Goal: Complete application form

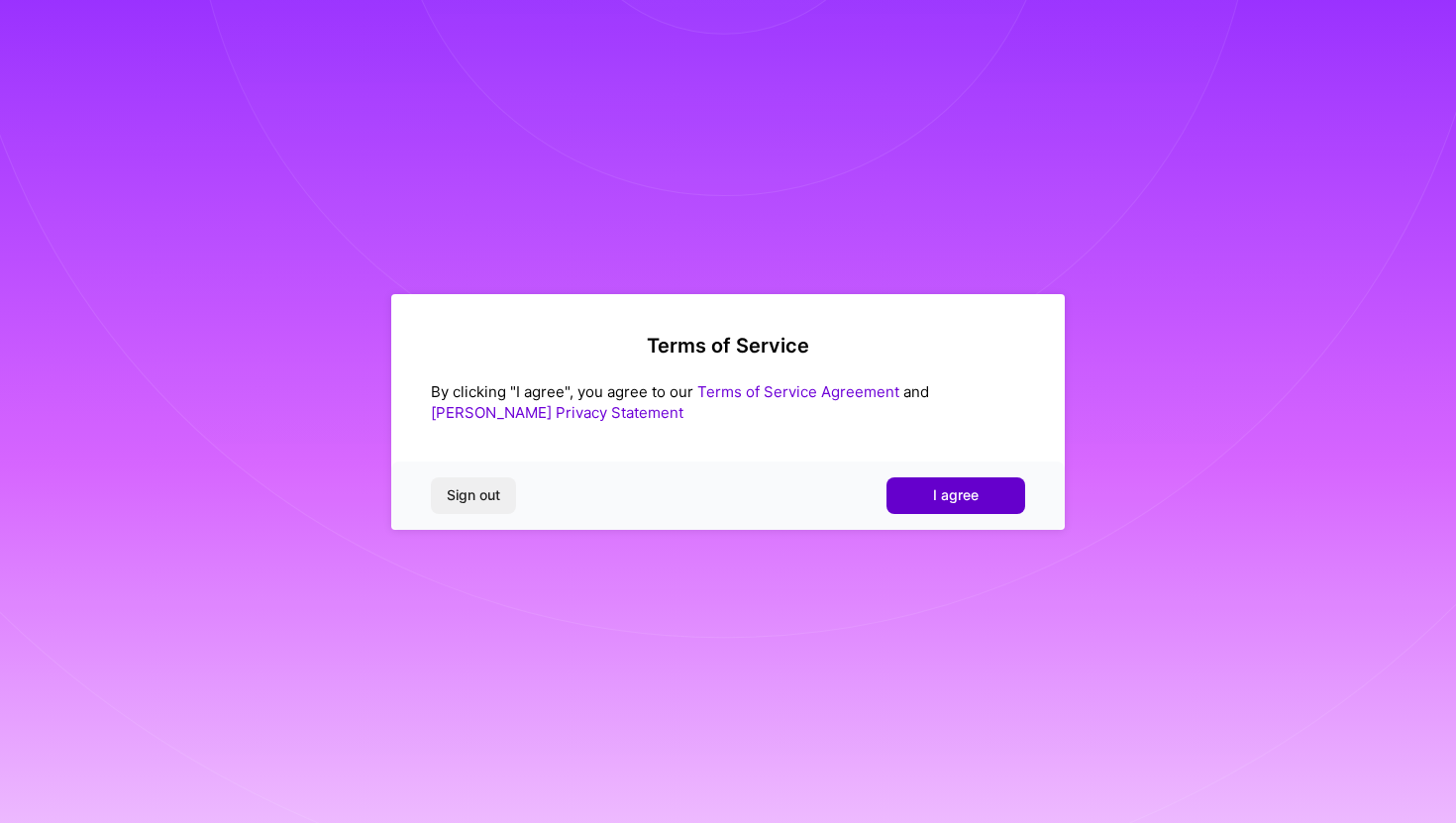
click at [933, 482] on button "I agree" at bounding box center [956, 495] width 139 height 36
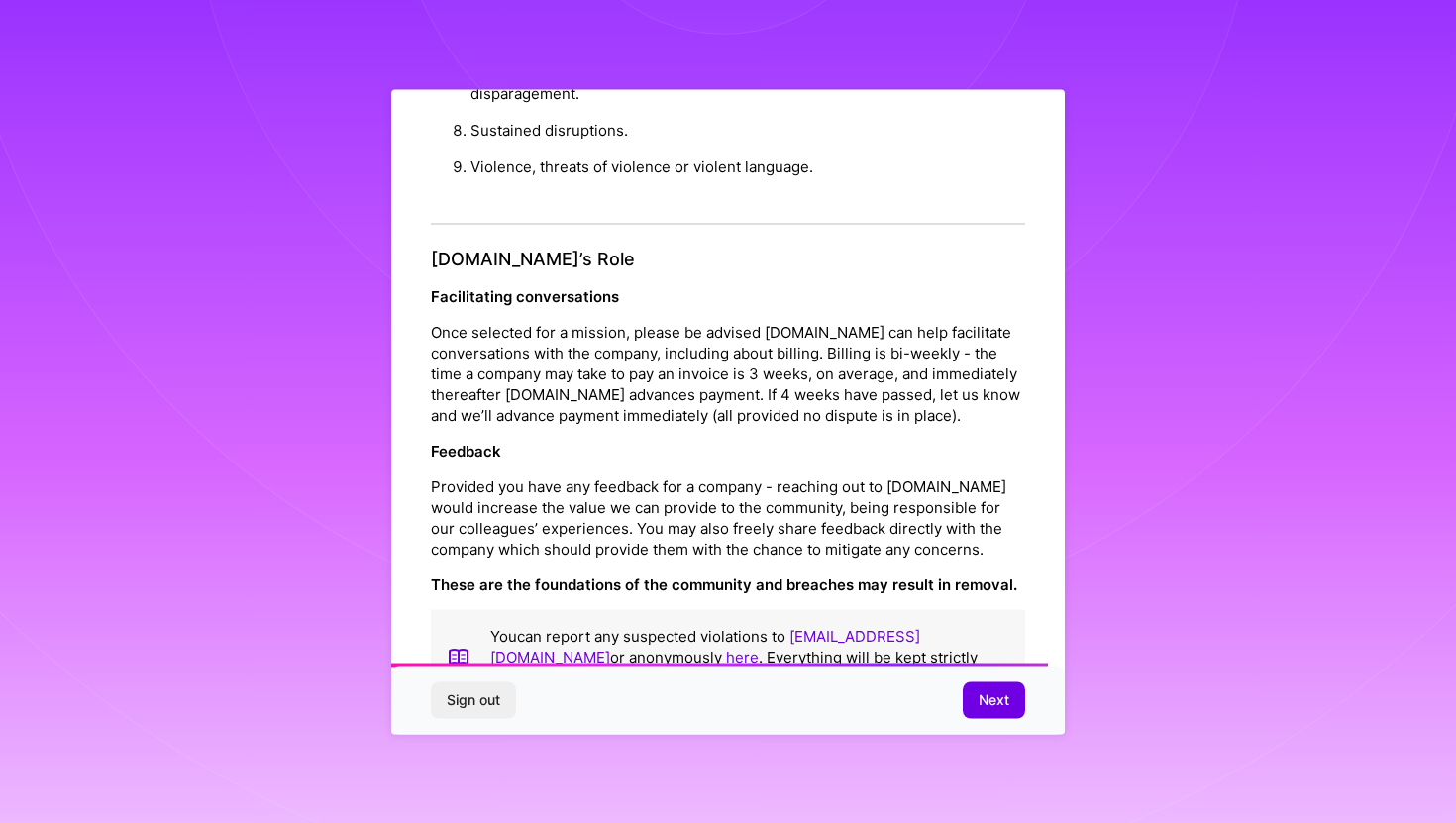
scroll to position [2080, 0]
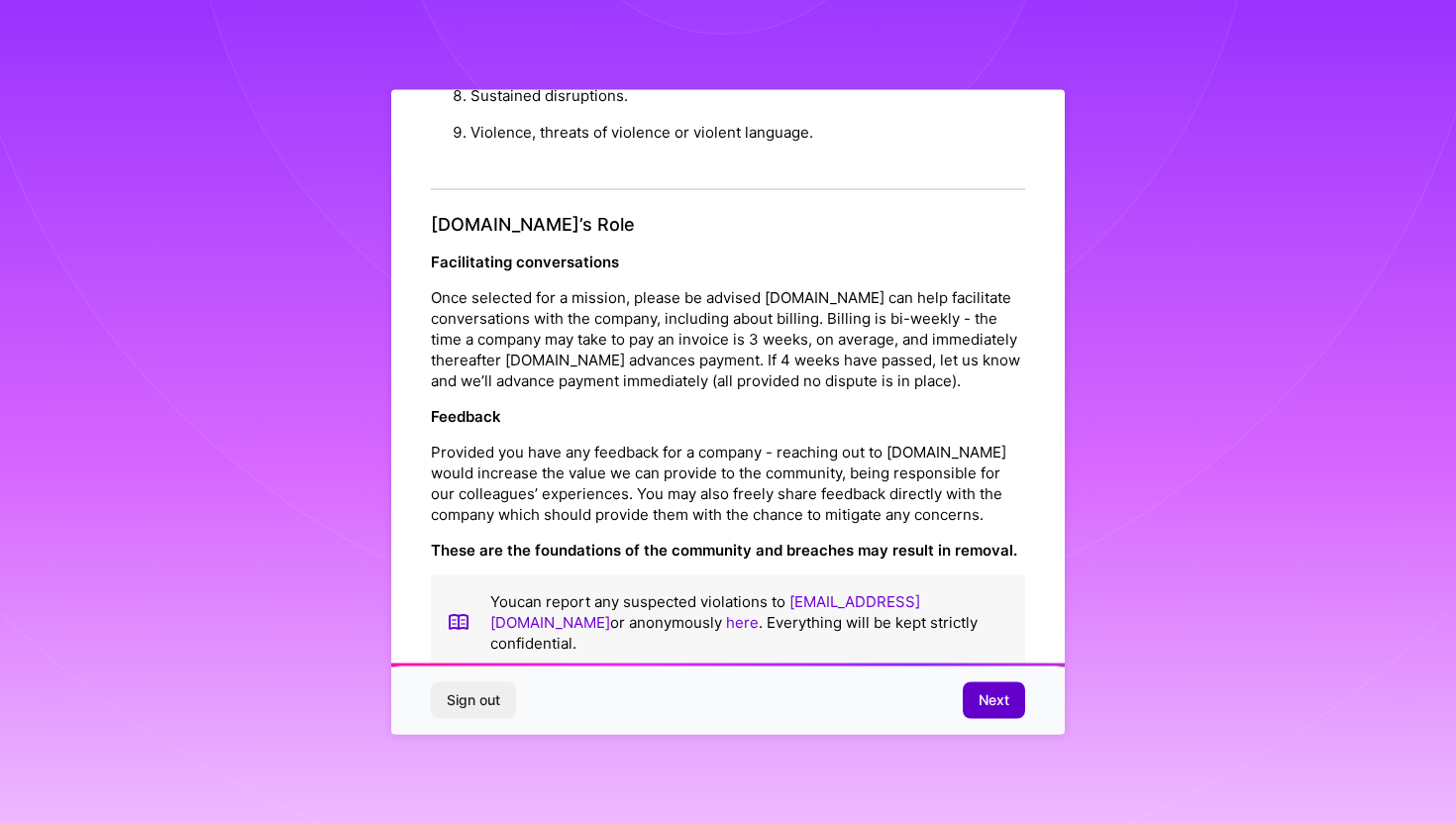
click at [1013, 691] on button "Next" at bounding box center [993, 700] width 62 height 36
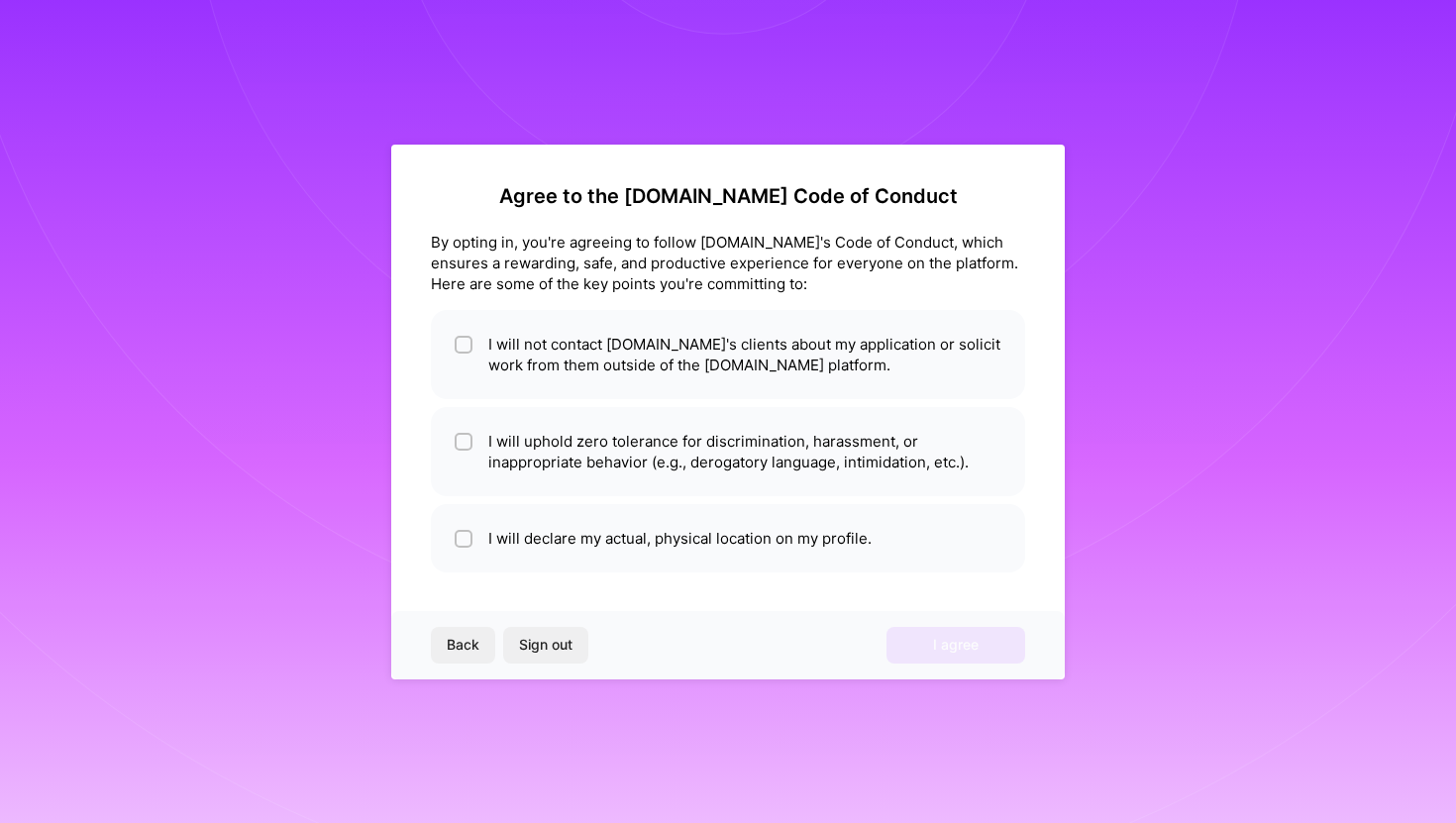
scroll to position [0, 0]
click at [453, 345] on li "I will not contact [DOMAIN_NAME]'s clients about my application or solicit work…" at bounding box center [728, 355] width 594 height 89
checkbox input "true"
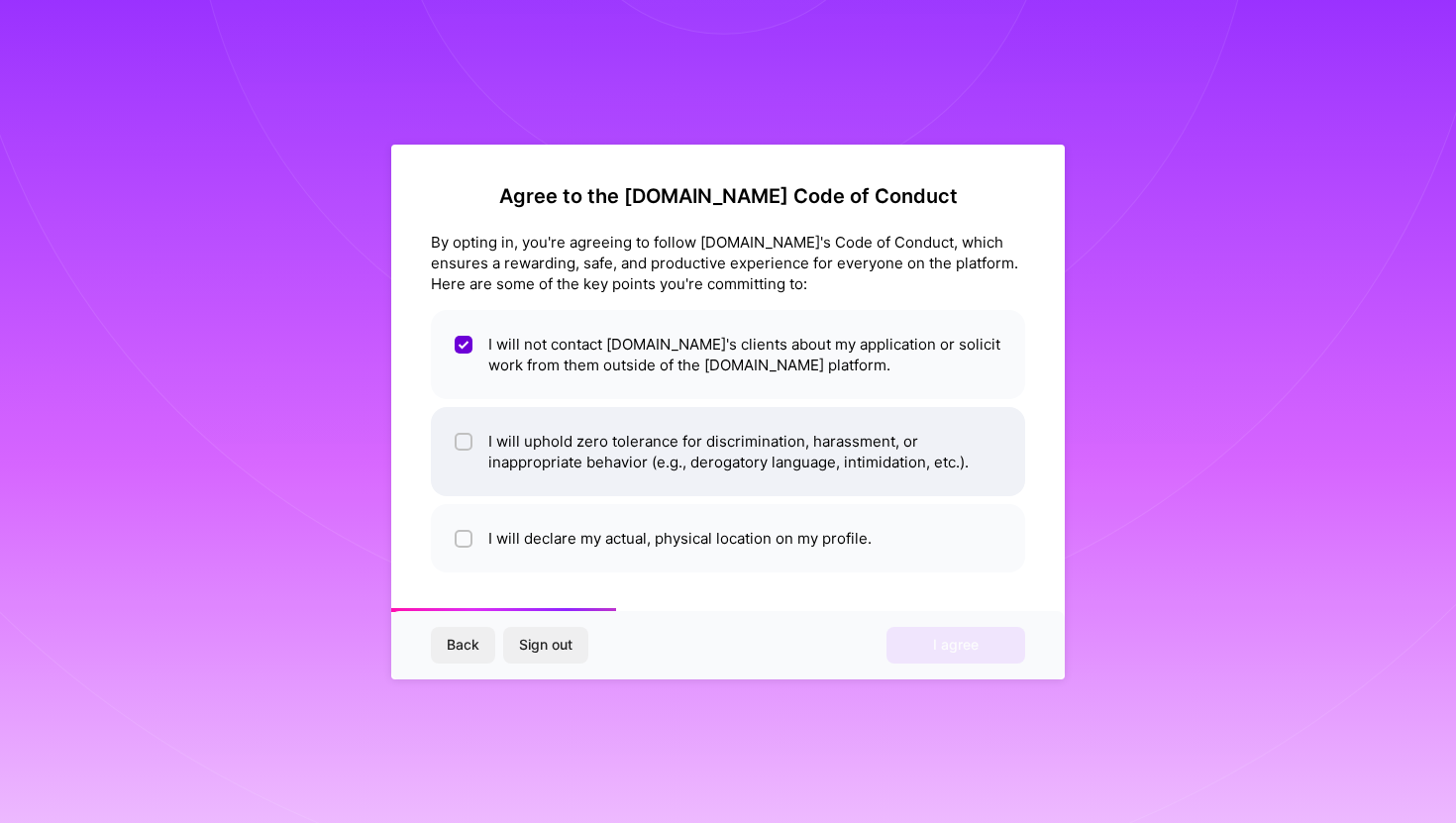
click at [462, 445] on input "checkbox" at bounding box center [466, 443] width 14 height 14
checkbox input "true"
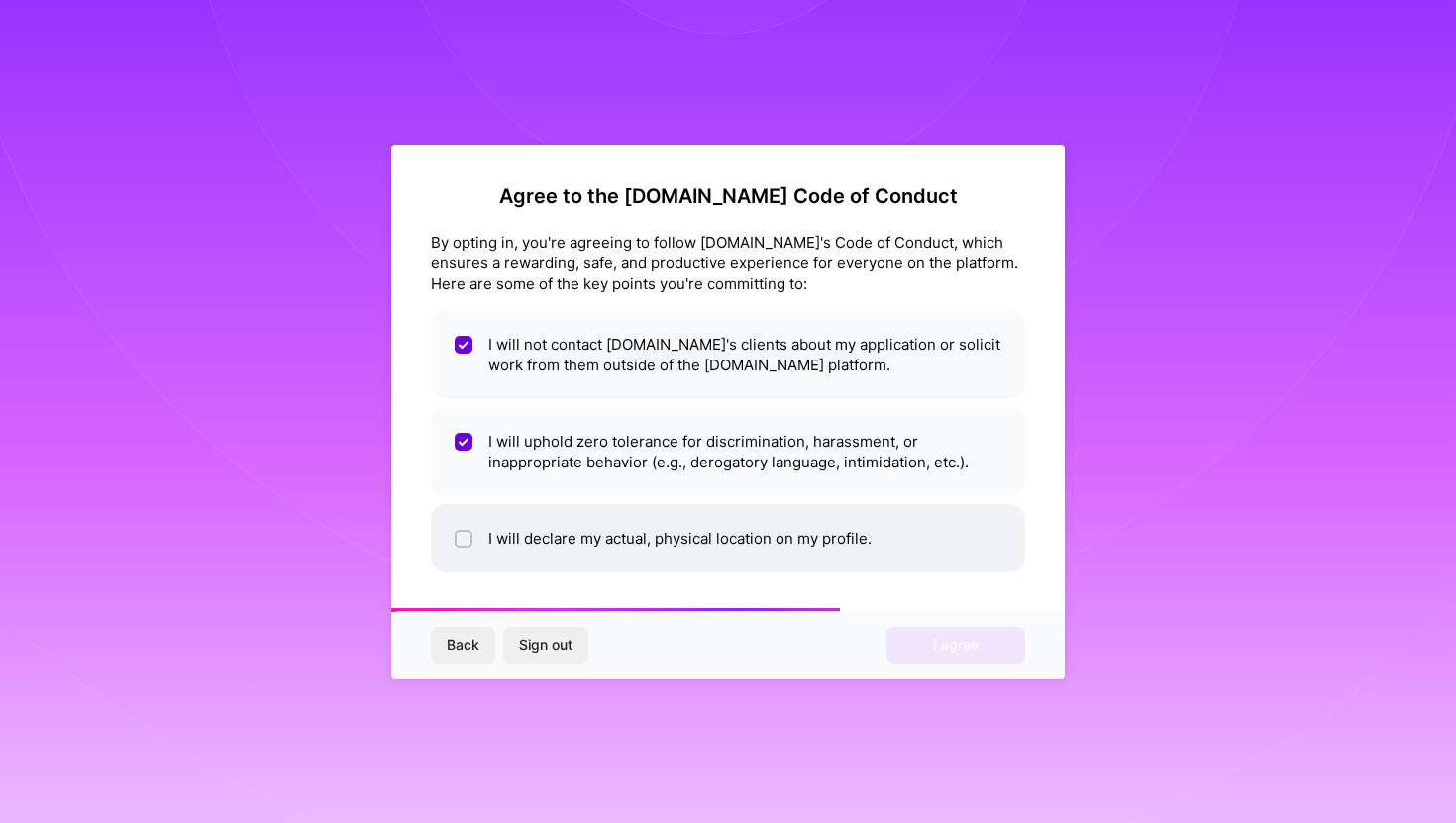
click at [462, 541] on input "checkbox" at bounding box center [466, 540] width 14 height 14
checkbox input "true"
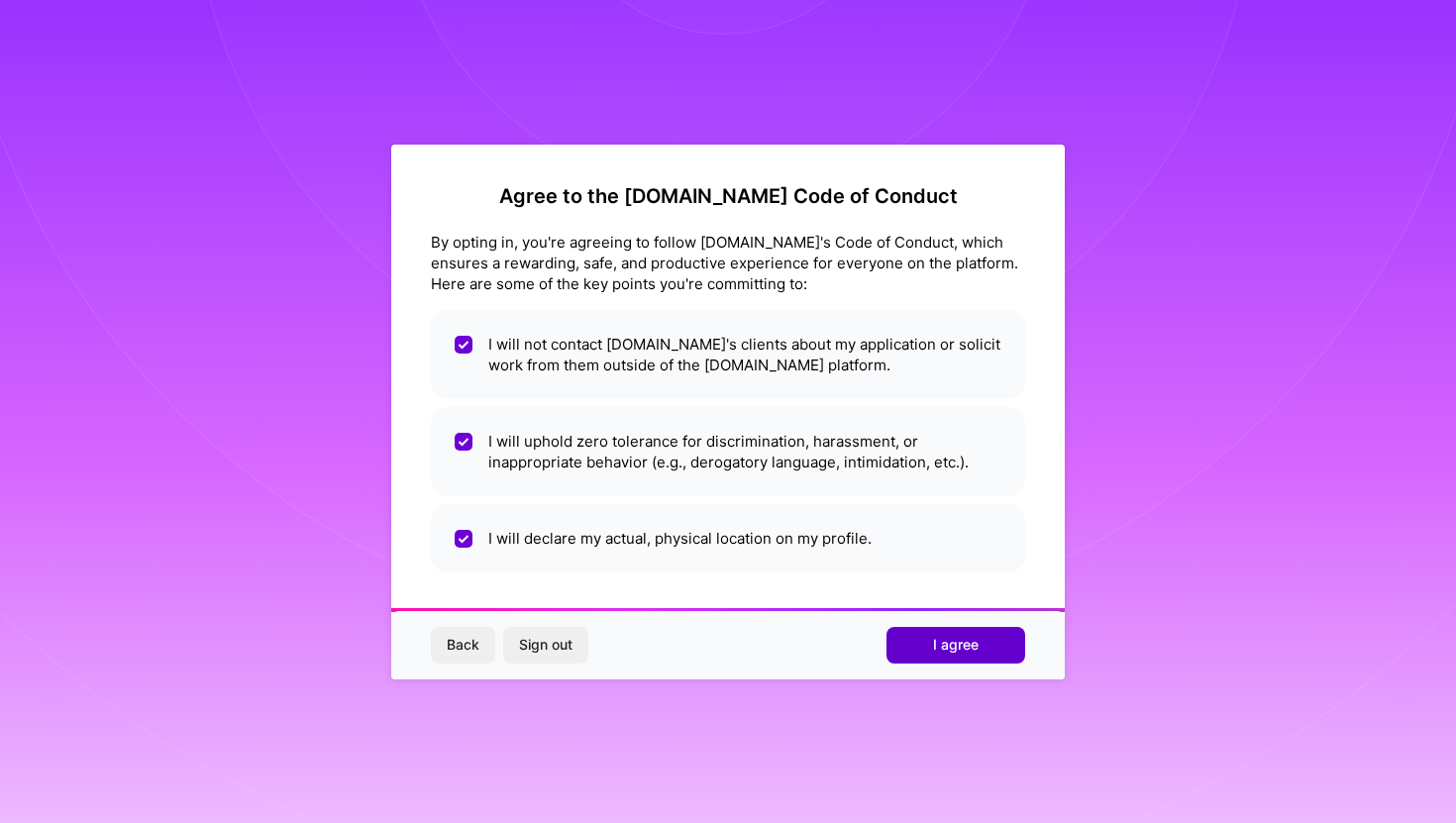
click at [924, 640] on button "I agree" at bounding box center [956, 645] width 139 height 36
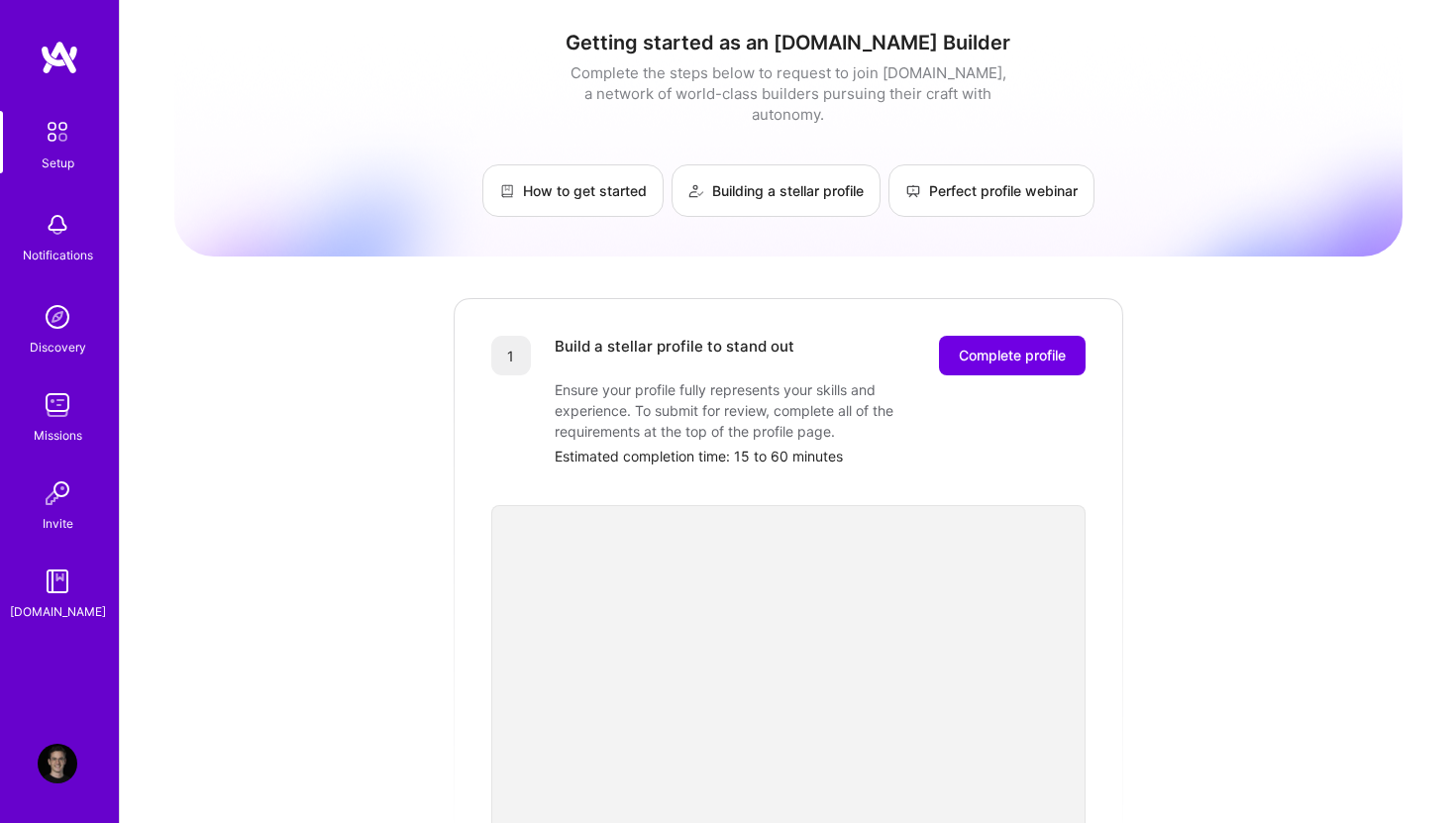
click at [385, 447] on div "Getting started as an [DOMAIN_NAME] Builder Complete the steps below to request…" at bounding box center [788, 773] width 1228 height 1517
